Goal: Task Accomplishment & Management: Use online tool/utility

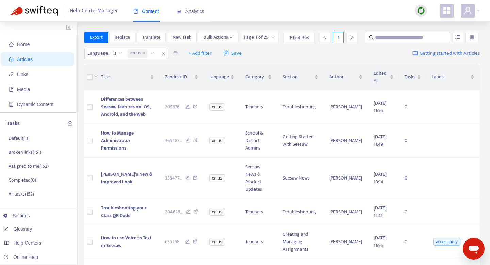
click at [446, 10] on icon "appstore" at bounding box center [447, 10] width 7 height 7
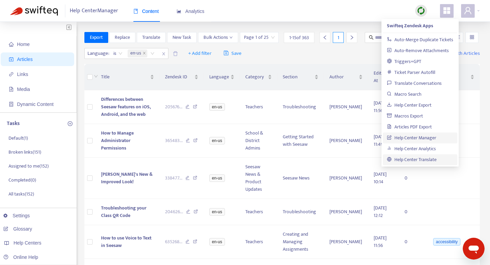
click at [419, 158] on link "Help Center Translate" at bounding box center [412, 160] width 50 height 8
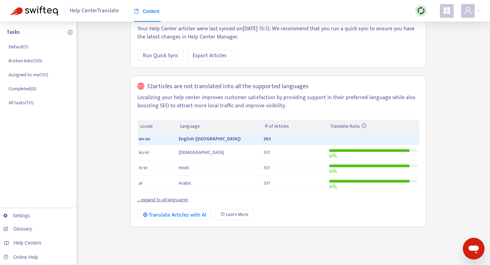
scroll to position [62, 0]
click at [158, 200] on link "... expand to all languages" at bounding box center [163, 199] width 51 height 8
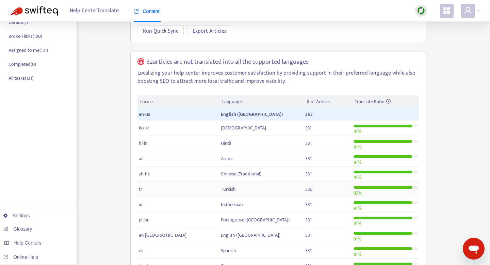
scroll to position [0, 0]
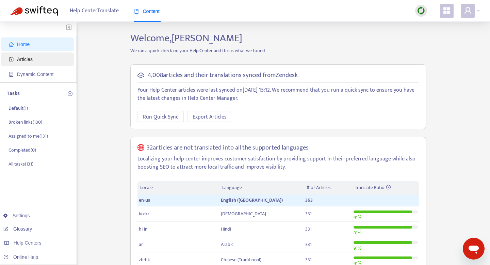
click at [30, 58] on span "Articles" at bounding box center [25, 59] width 16 height 5
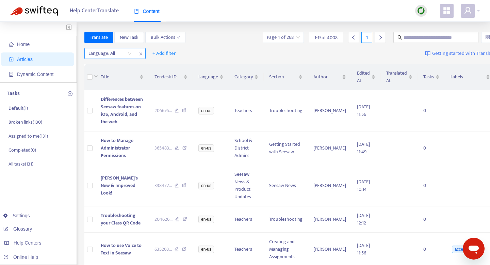
click at [131, 54] on div "Language: All" at bounding box center [110, 53] width 51 height 10
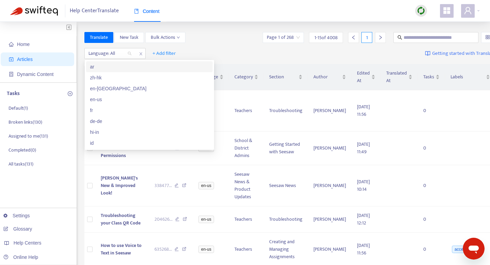
click at [128, 65] on div "ar" at bounding box center [149, 66] width 118 height 7
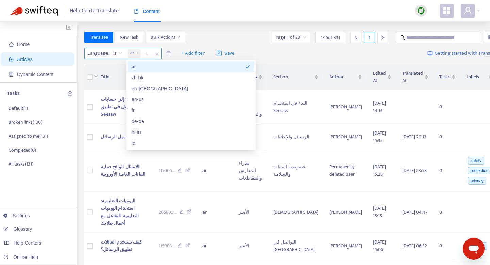
click at [120, 53] on span "is" at bounding box center [117, 53] width 9 height 10
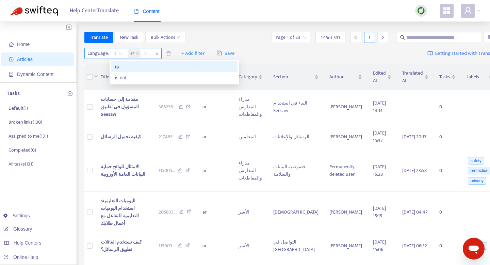
click at [110, 53] on div "is" at bounding box center [118, 53] width 17 height 10
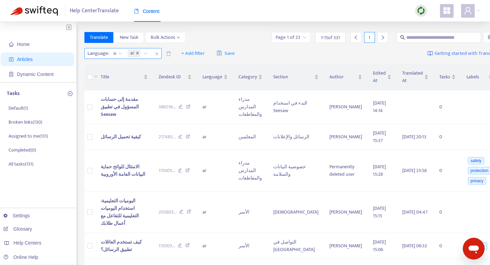
click at [137, 52] on icon "close" at bounding box center [137, 52] width 3 height 3
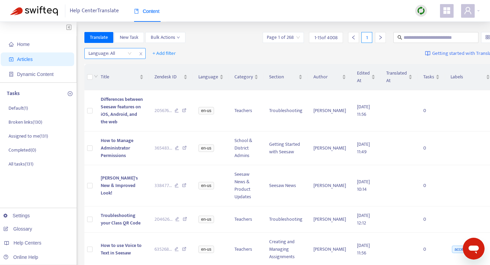
click at [130, 55] on div "Language: All" at bounding box center [110, 53] width 51 height 10
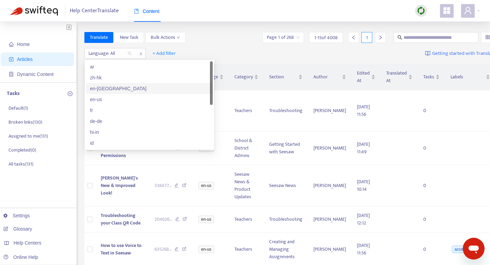
click at [120, 90] on div "en-[GEOGRAPHIC_DATA]" at bounding box center [149, 88] width 118 height 7
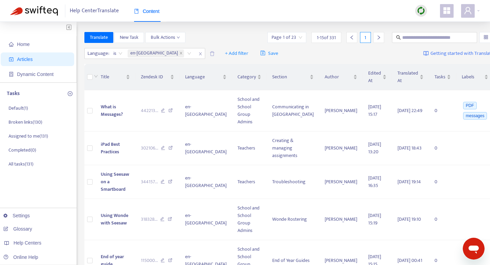
click at [206, 34] on div "Translate New Task Bulk Actions Page 1 of 23 1 - 15 of 331 1" at bounding box center [289, 37] width 410 height 11
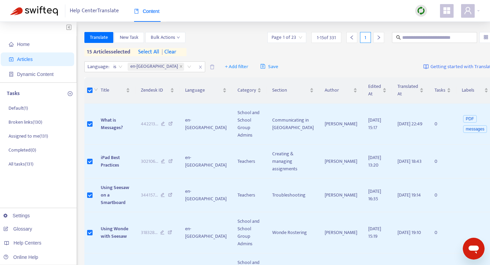
click at [156, 52] on span "select all" at bounding box center [148, 52] width 21 height 8
click at [108, 38] on span "Translate" at bounding box center [99, 37] width 18 height 7
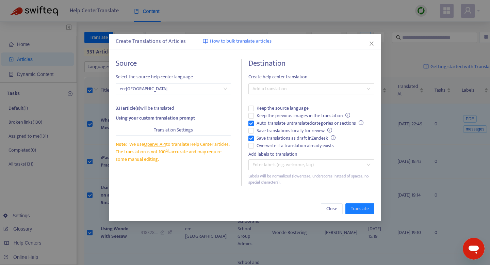
click at [156, 87] on span "en-[GEOGRAPHIC_DATA]" at bounding box center [173, 89] width 107 height 10
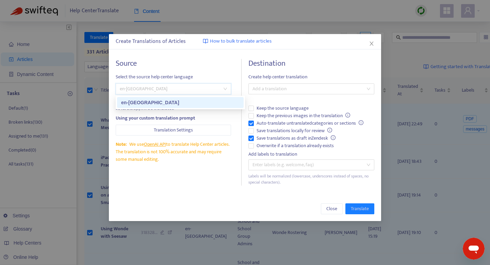
click at [156, 87] on span "en-[GEOGRAPHIC_DATA]" at bounding box center [173, 89] width 107 height 10
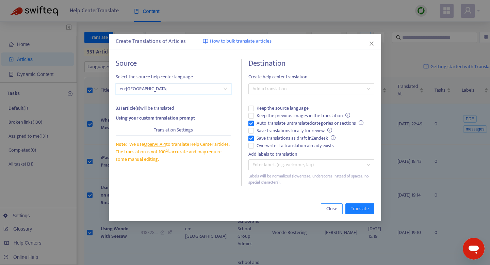
click at [328, 210] on span "Close" at bounding box center [331, 208] width 11 height 7
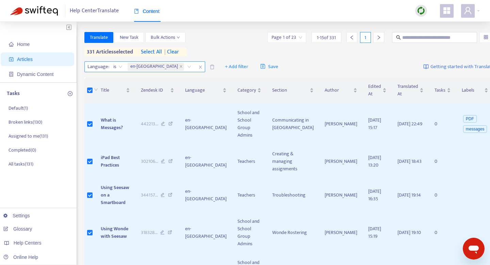
click at [198, 67] on icon "close" at bounding box center [200, 67] width 4 height 4
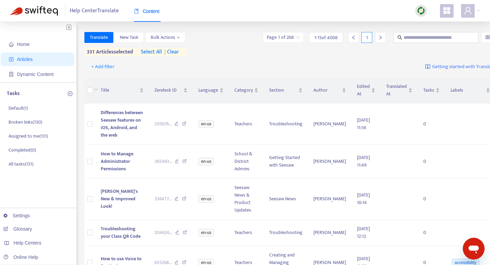
click at [175, 53] on span "| clear" at bounding box center [170, 52] width 17 height 8
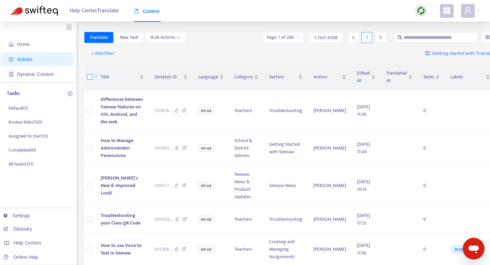
click at [89, 80] on label at bounding box center [89, 76] width 5 height 7
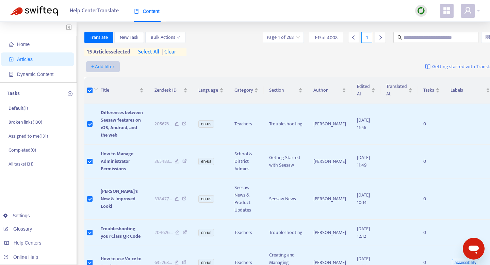
click at [111, 67] on span "+ Add filter" at bounding box center [102, 67] width 23 height 8
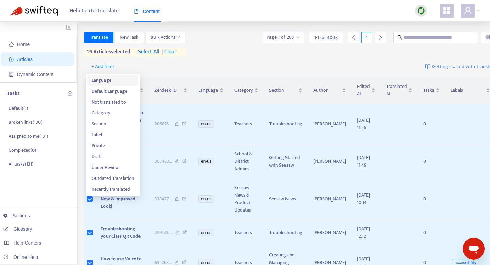
click at [112, 80] on span "Language" at bounding box center [113, 80] width 43 height 7
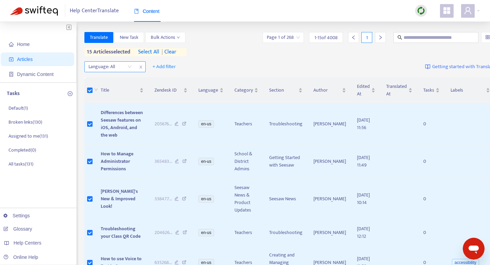
click at [129, 66] on div "Language: All" at bounding box center [110, 67] width 51 height 10
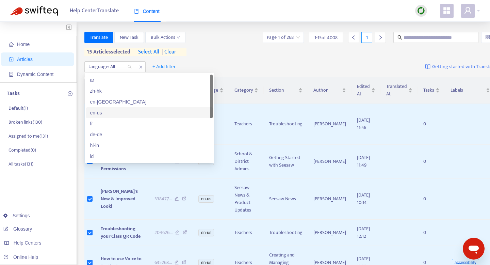
click at [124, 110] on div "en-us" at bounding box center [149, 112] width 118 height 7
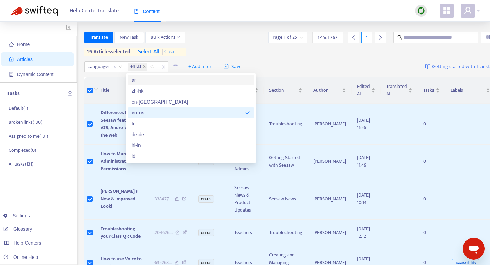
click at [154, 51] on span "select all" at bounding box center [148, 52] width 21 height 8
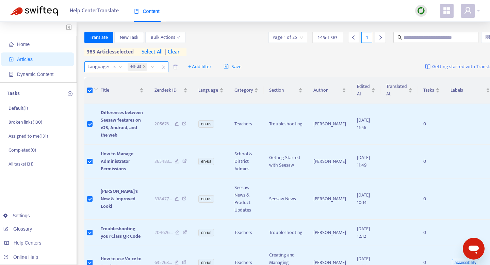
click at [164, 66] on icon "close" at bounding box center [163, 67] width 3 height 3
click at [175, 53] on span "| clear" at bounding box center [171, 52] width 17 height 8
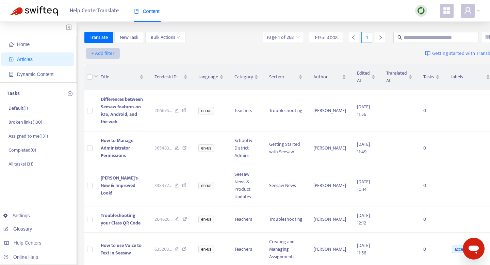
click at [109, 51] on span "+ Add filter" at bounding box center [102, 53] width 23 height 8
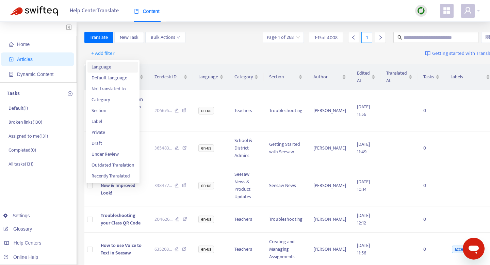
click at [110, 66] on span "Language" at bounding box center [113, 66] width 43 height 7
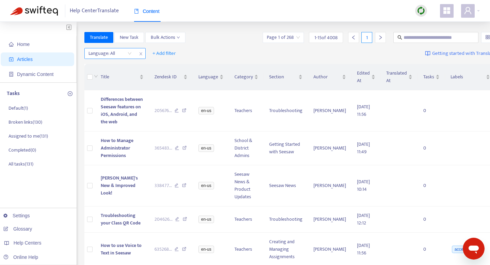
click at [131, 54] on div "Language: All" at bounding box center [110, 53] width 51 height 10
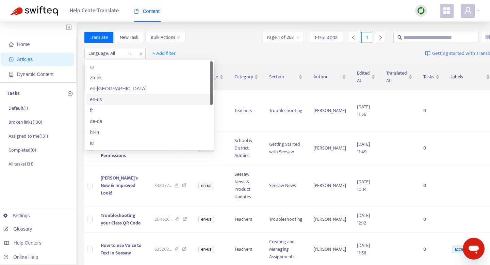
click at [127, 96] on div "en-us" at bounding box center [149, 99] width 118 height 7
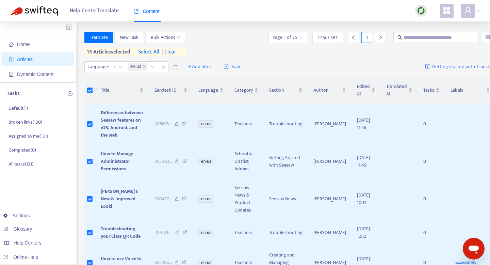
click at [158, 51] on span "select all" at bounding box center [148, 52] width 21 height 8
click at [101, 39] on span "Translate" at bounding box center [99, 37] width 18 height 7
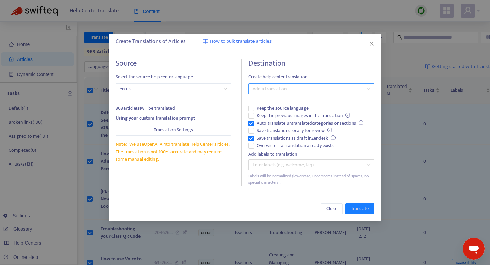
click at [328, 88] on div at bounding box center [308, 89] width 116 height 8
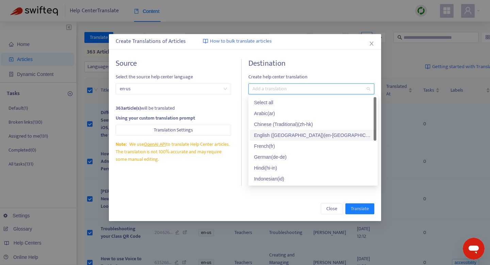
click at [297, 135] on div "English ([GEOGRAPHIC_DATA]) ( en-gb )" at bounding box center [313, 134] width 118 height 7
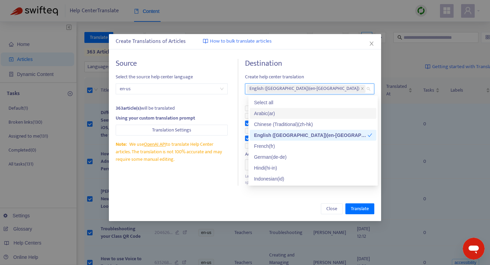
click at [333, 62] on h4 "Destination" at bounding box center [309, 63] width 129 height 9
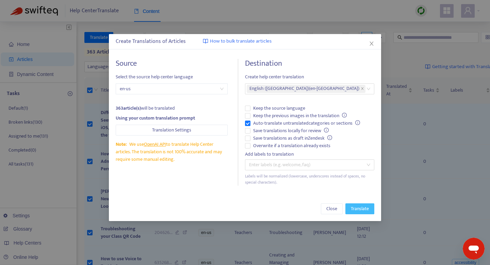
click at [368, 209] on span "Translate" at bounding box center [360, 208] width 18 height 7
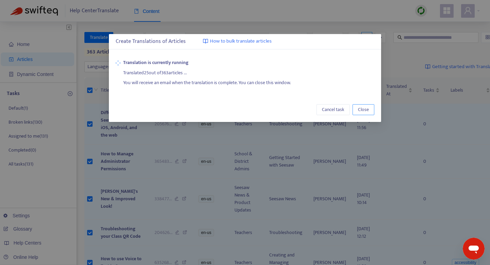
click at [366, 109] on span "Close" at bounding box center [363, 109] width 11 height 7
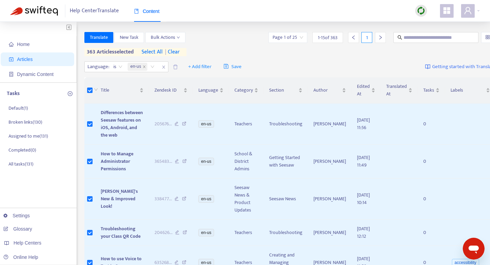
click at [435, 66] on span "Getting started with Translate" at bounding box center [463, 67] width 63 height 8
click at [30, 216] on link "Settings" at bounding box center [16, 215] width 27 height 5
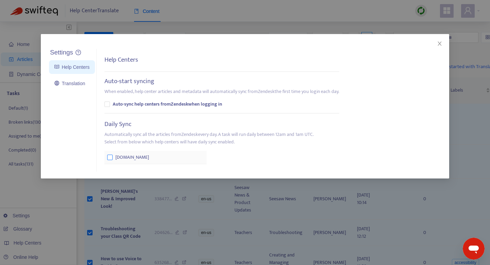
click at [111, 160] on label at bounding box center [109, 157] width 5 height 7
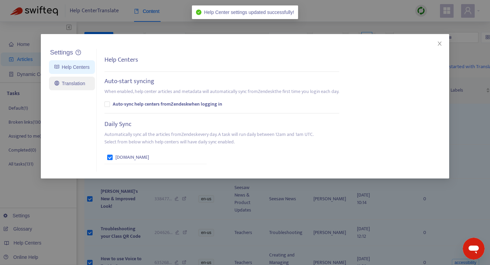
click at [68, 81] on link "Translation" at bounding box center [69, 83] width 31 height 5
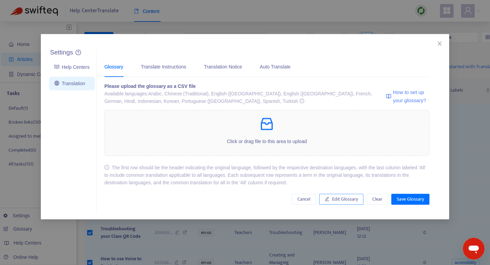
click at [343, 201] on span "Edit Glossary" at bounding box center [345, 198] width 26 height 7
